Goal: Task Accomplishment & Management: Manage account settings

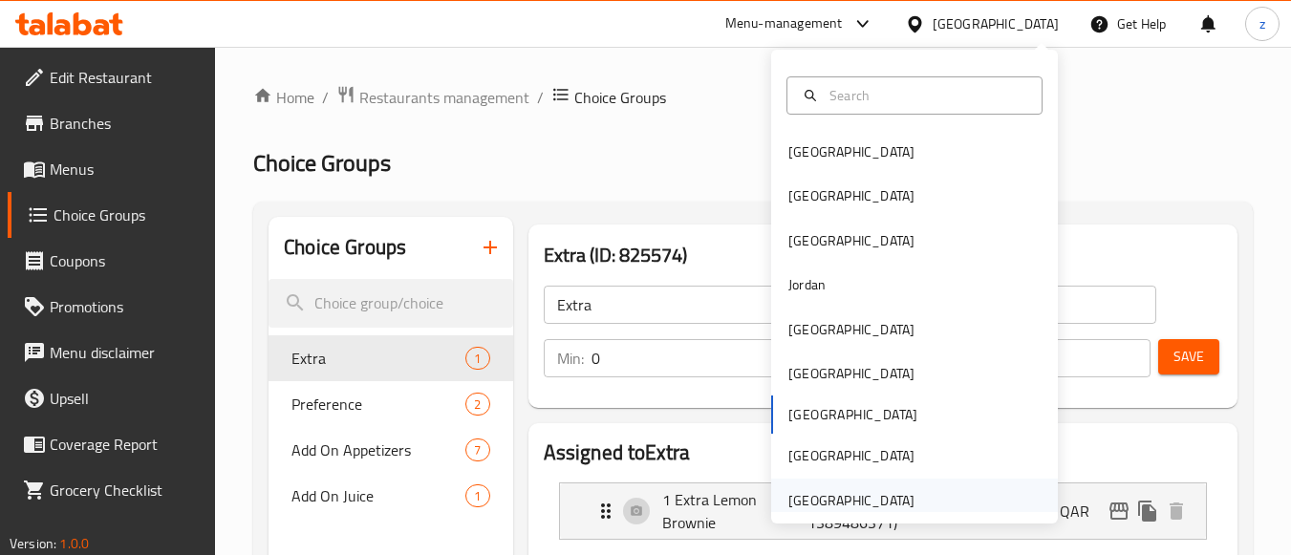
click at [832, 490] on div "[GEOGRAPHIC_DATA]" at bounding box center [851, 500] width 126 height 21
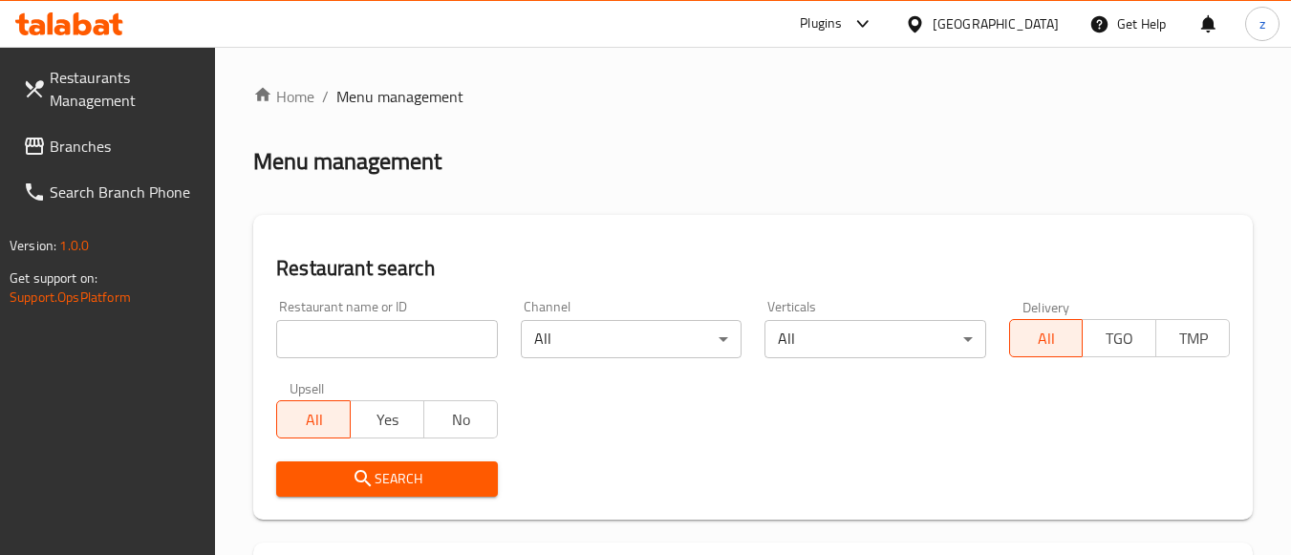
click at [76, 153] on span "Branches" at bounding box center [125, 146] width 151 height 23
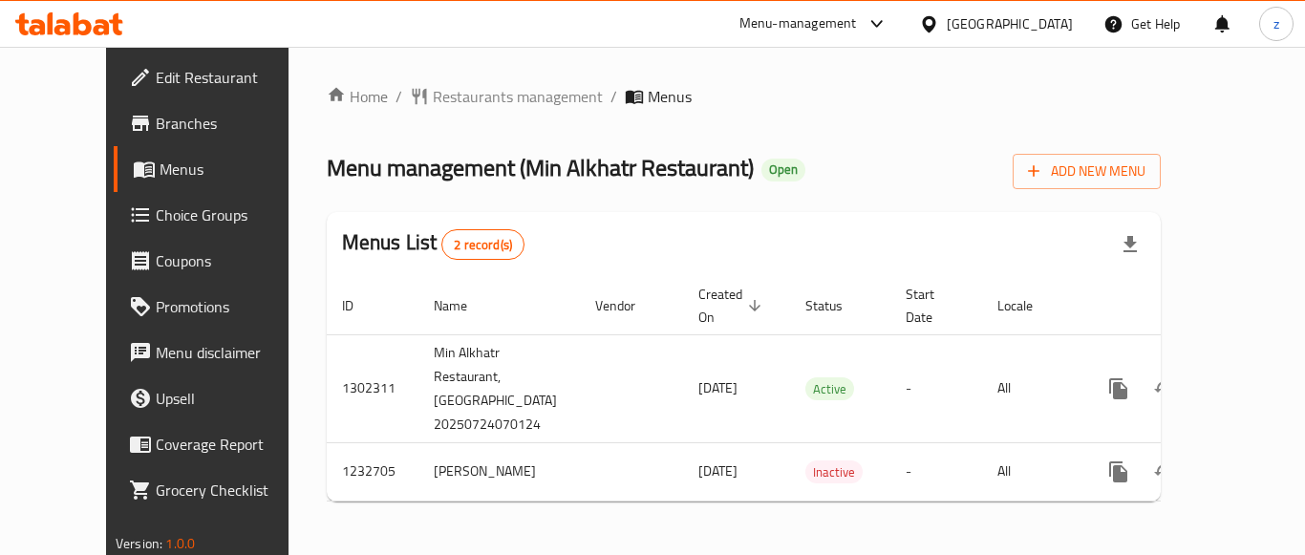
click at [156, 209] on span "Choice Groups" at bounding box center [232, 215] width 153 height 23
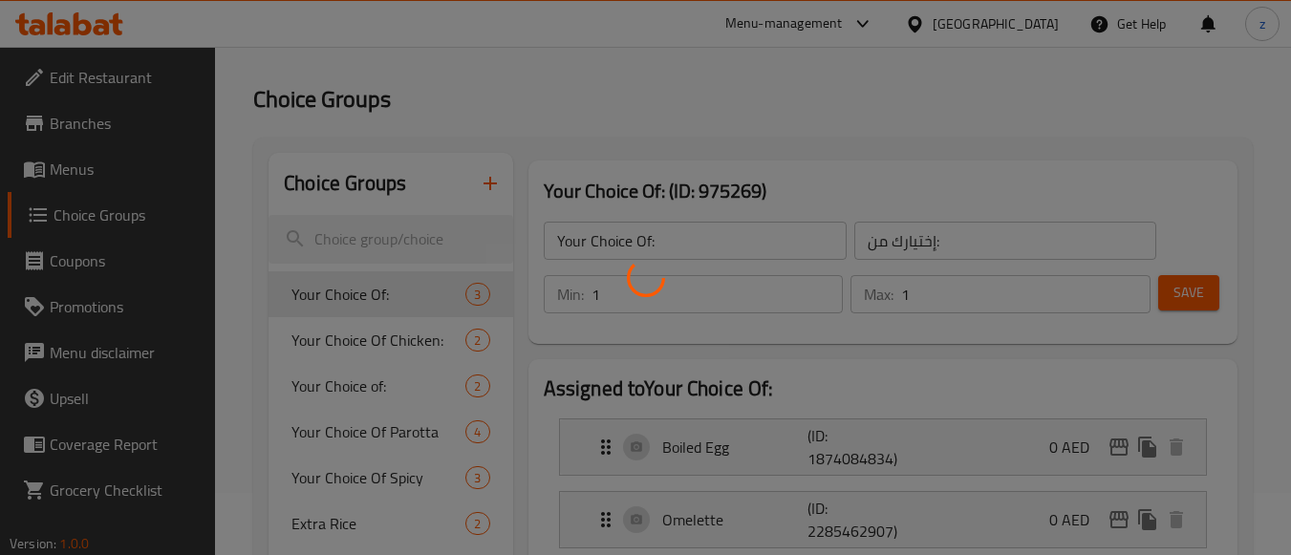
scroll to position [96, 0]
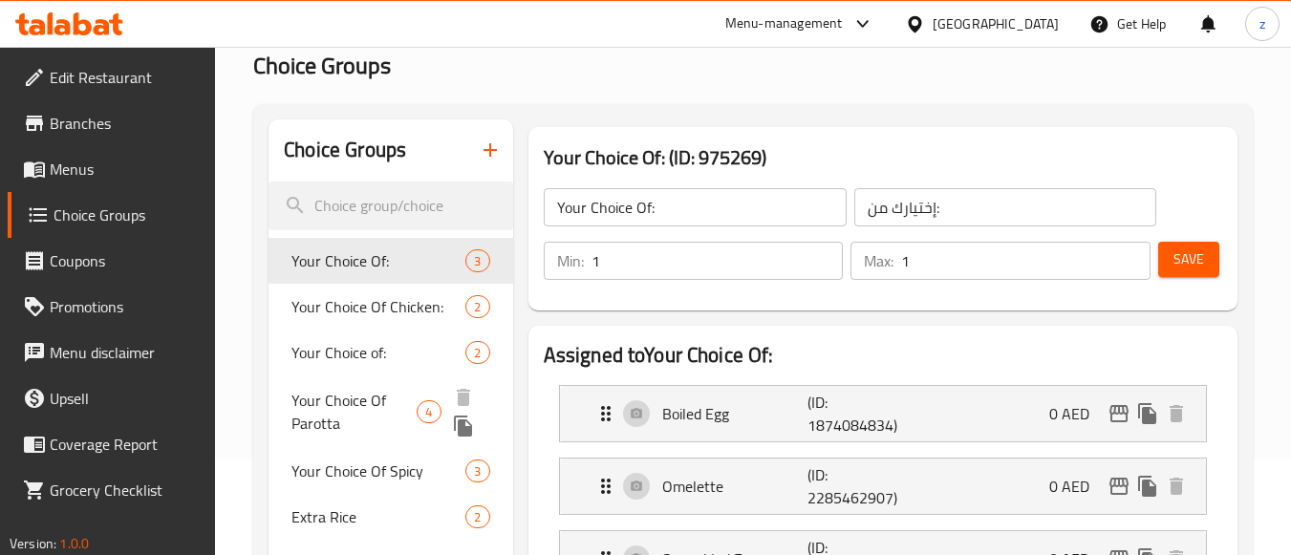
click at [407, 397] on span "Your Choice Of Parotta" at bounding box center [353, 412] width 125 height 46
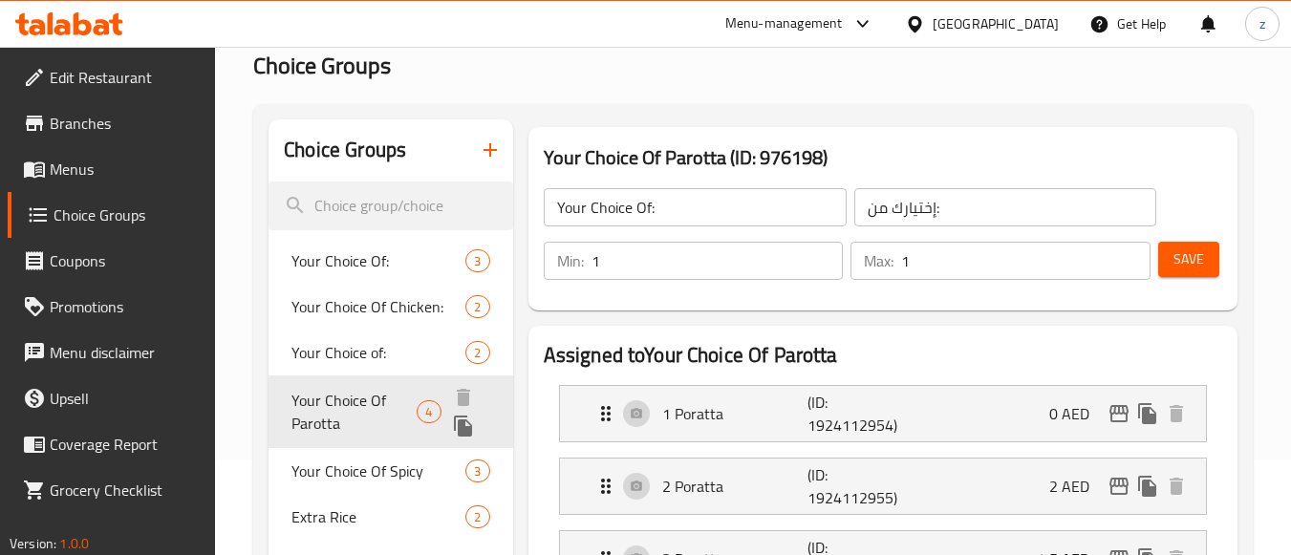
type input "Your Choice Of Parotta"
type input "اختيارك من باروتا"
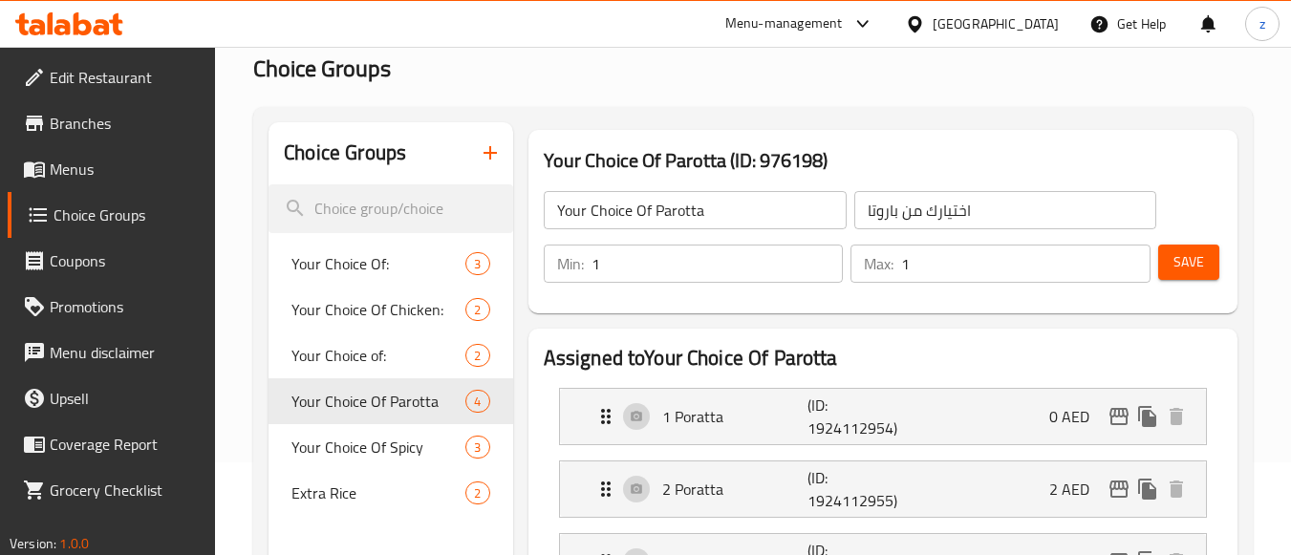
scroll to position [0, 0]
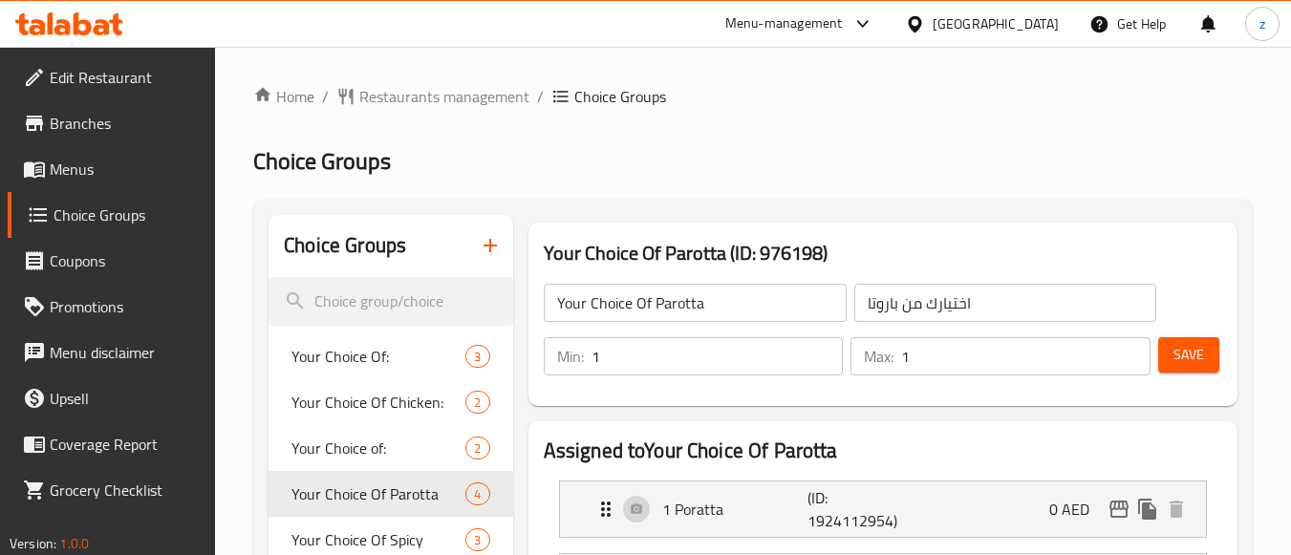
drag, startPoint x: 1269, startPoint y: 131, endPoint x: 1226, endPoint y: 135, distance: 43.2
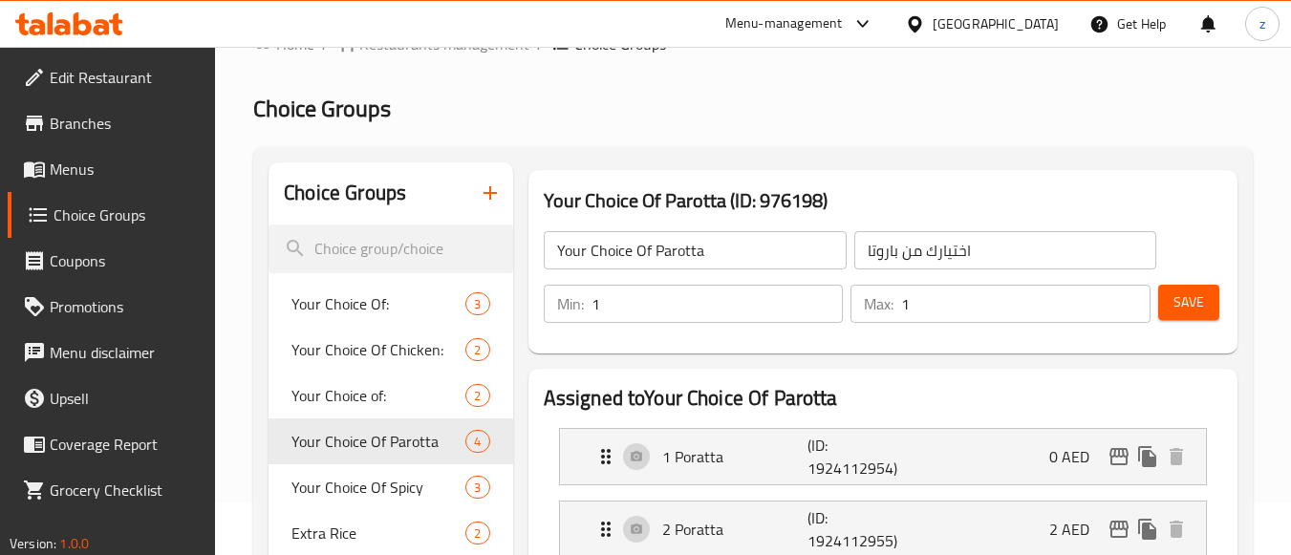
scroll to position [96, 0]
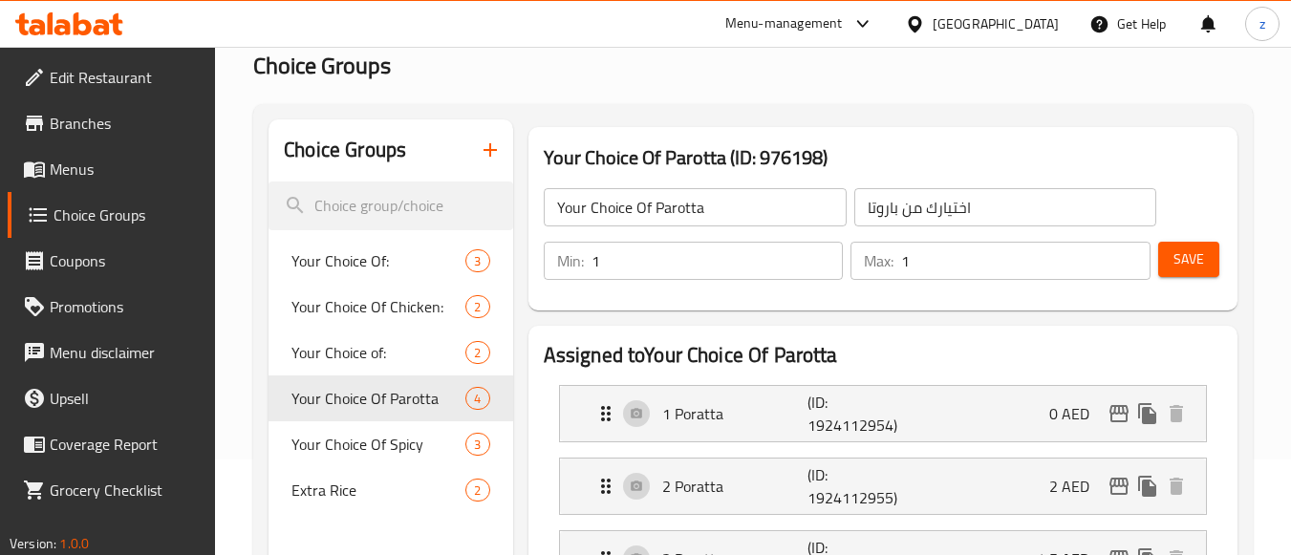
click at [385, 471] on span "Your Choice Of Spicy" at bounding box center [351, 458] width 121 height 46
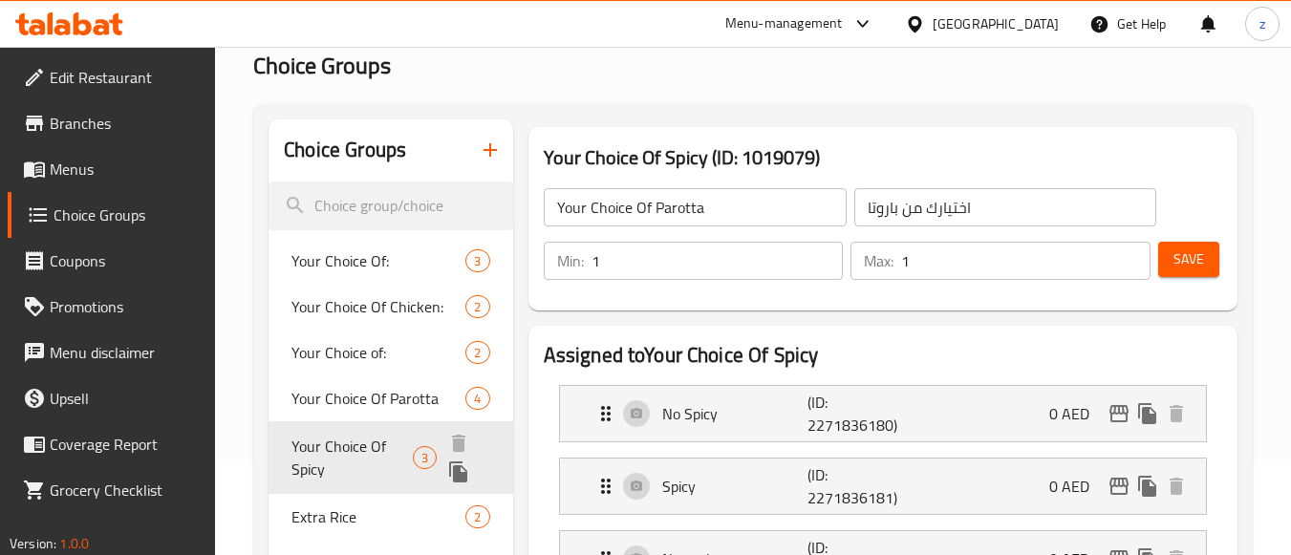
type input "Your Choice Of Spicy"
type input "اختيارك من حار"
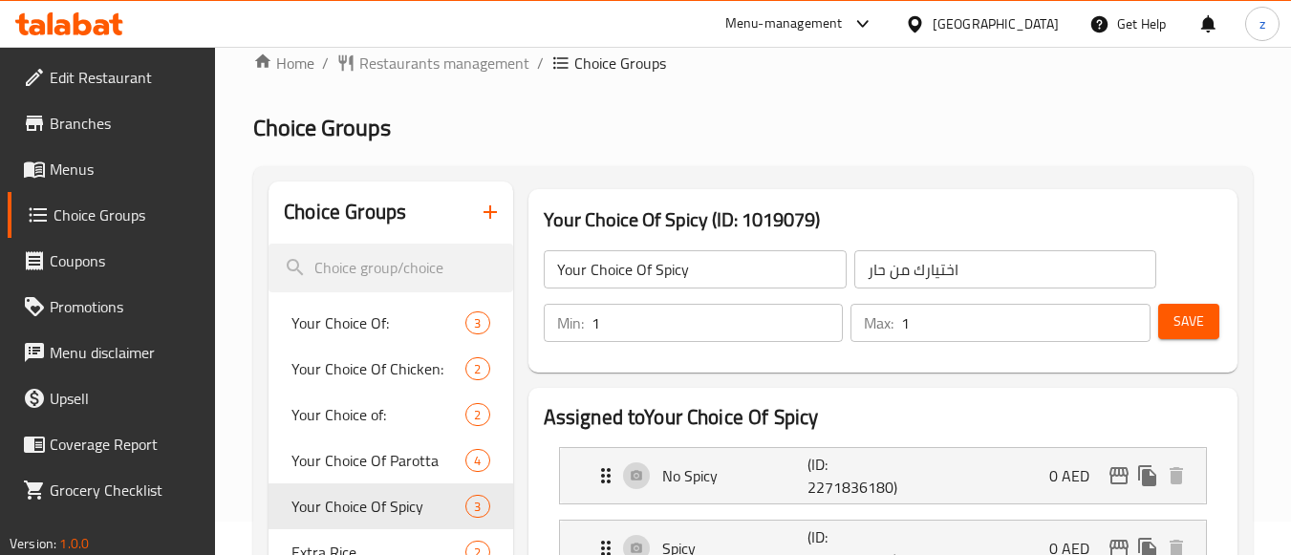
scroll to position [0, 0]
